Goal: Information Seeking & Learning: Learn about a topic

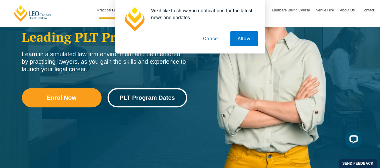
click at [153, 97] on span "PLT Program Dates" at bounding box center [147, 98] width 55 height 6
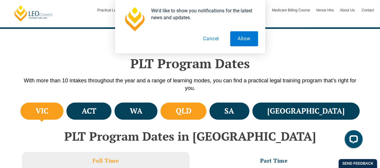
click at [191, 110] on h4 "QLD" at bounding box center [184, 111] width 16 height 10
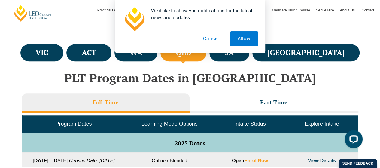
scroll to position [210, 0]
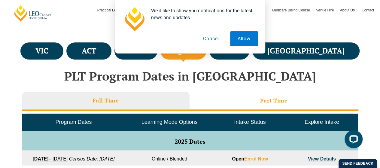
click at [248, 103] on li "Part Time" at bounding box center [274, 101] width 169 height 19
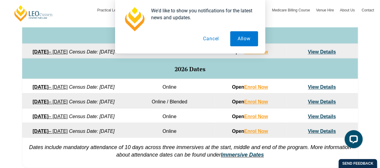
scroll to position [331, 0]
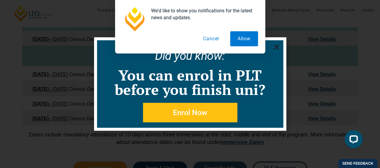
click at [277, 47] on div "We'd like to show you notifications for the latest news and updates. Allow Canc…" at bounding box center [190, 27] width 380 height 54
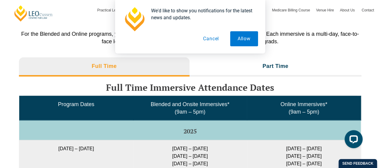
scroll to position [829, 0]
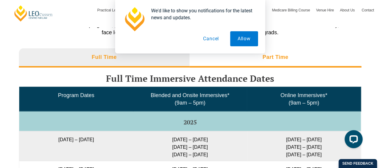
click at [274, 61] on h3 "Part Time" at bounding box center [276, 57] width 26 height 7
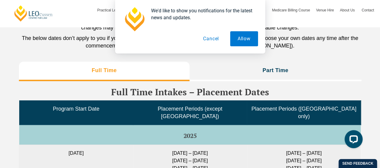
scroll to position [1250, 0]
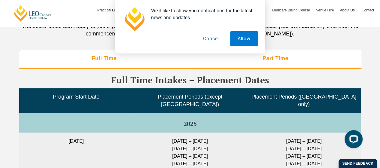
click at [268, 62] on h3 "Part Time" at bounding box center [276, 58] width 26 height 7
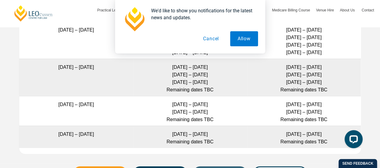
scroll to position [1460, 0]
